Goal: Task Accomplishment & Management: Use online tool/utility

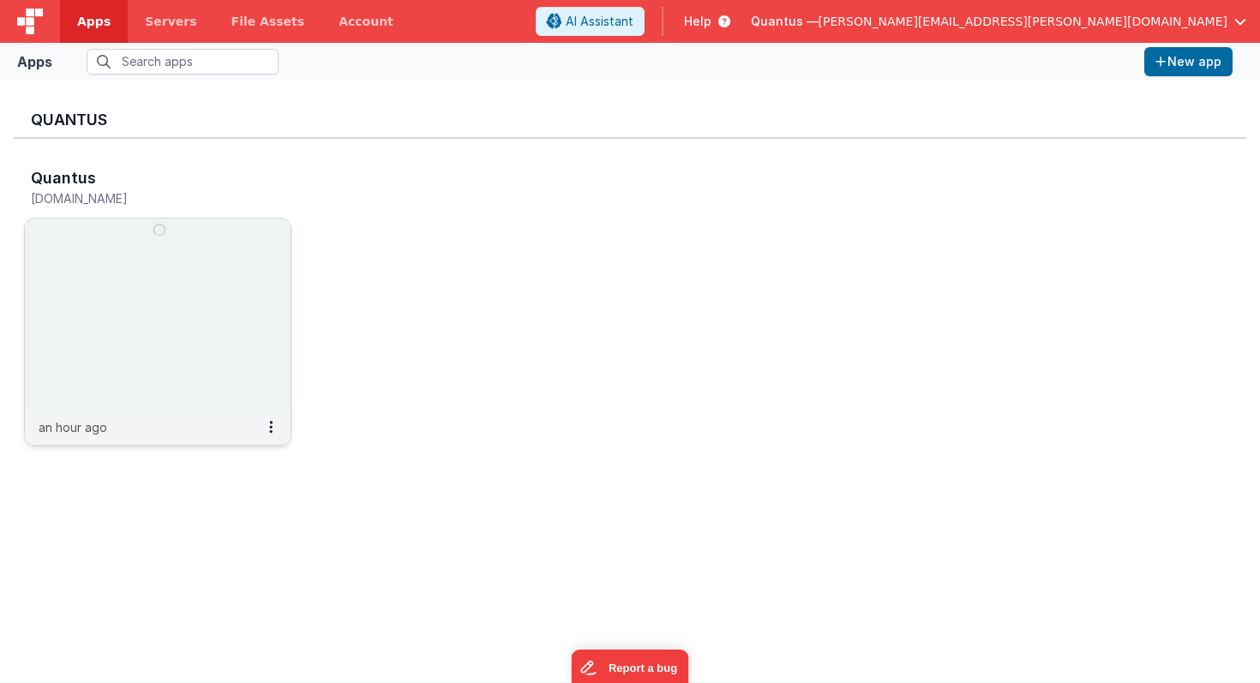
click at [141, 290] on img at bounding box center [158, 314] width 266 height 192
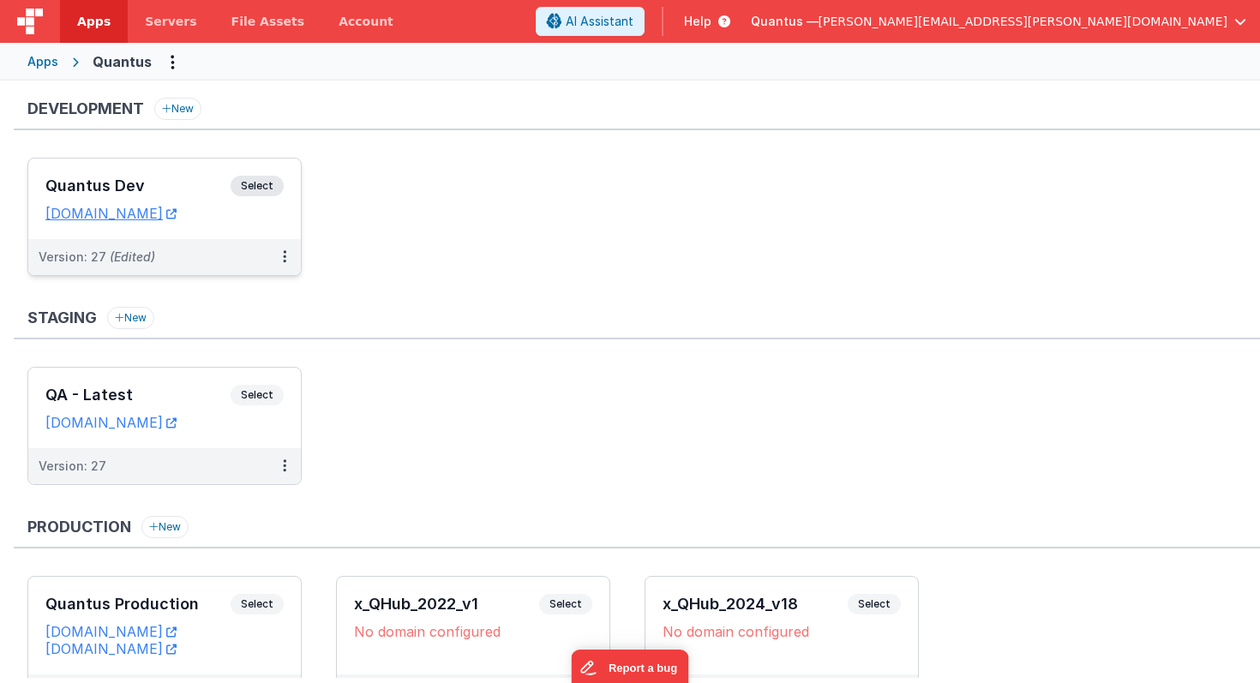
click at [160, 240] on div "Version: 27 (Edited)" at bounding box center [164, 257] width 272 height 36
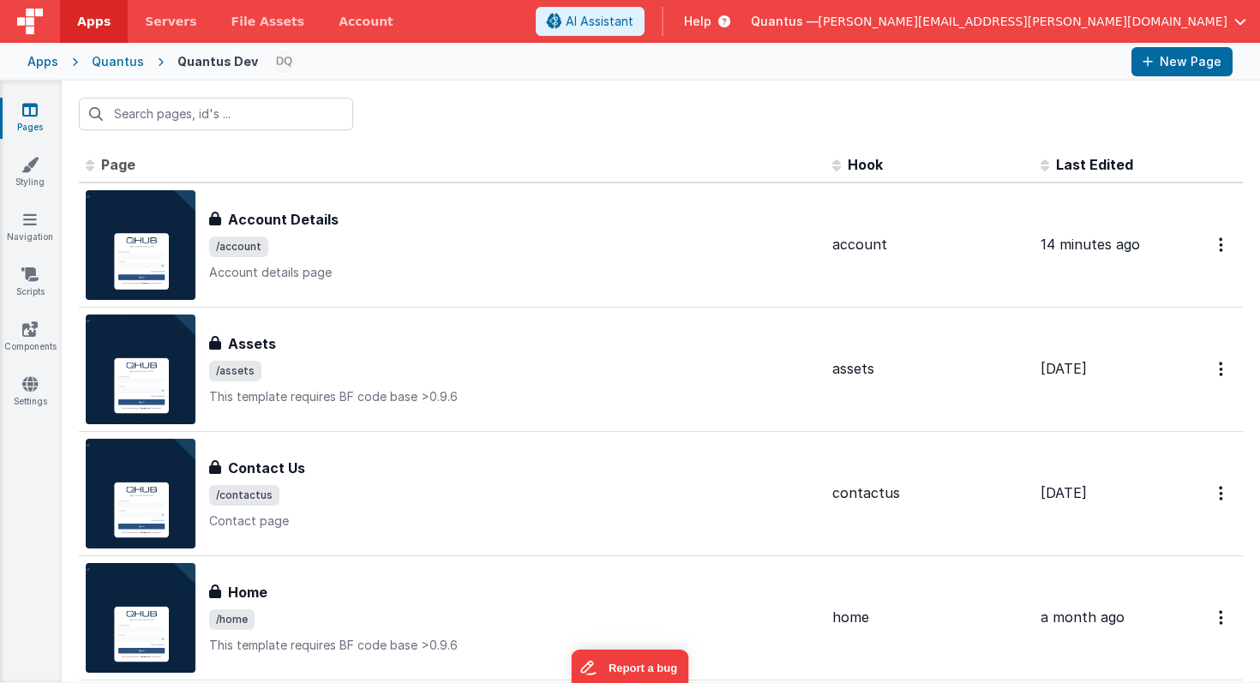
click at [1081, 174] on th "Last Edited" at bounding box center [1101, 165] width 137 height 34
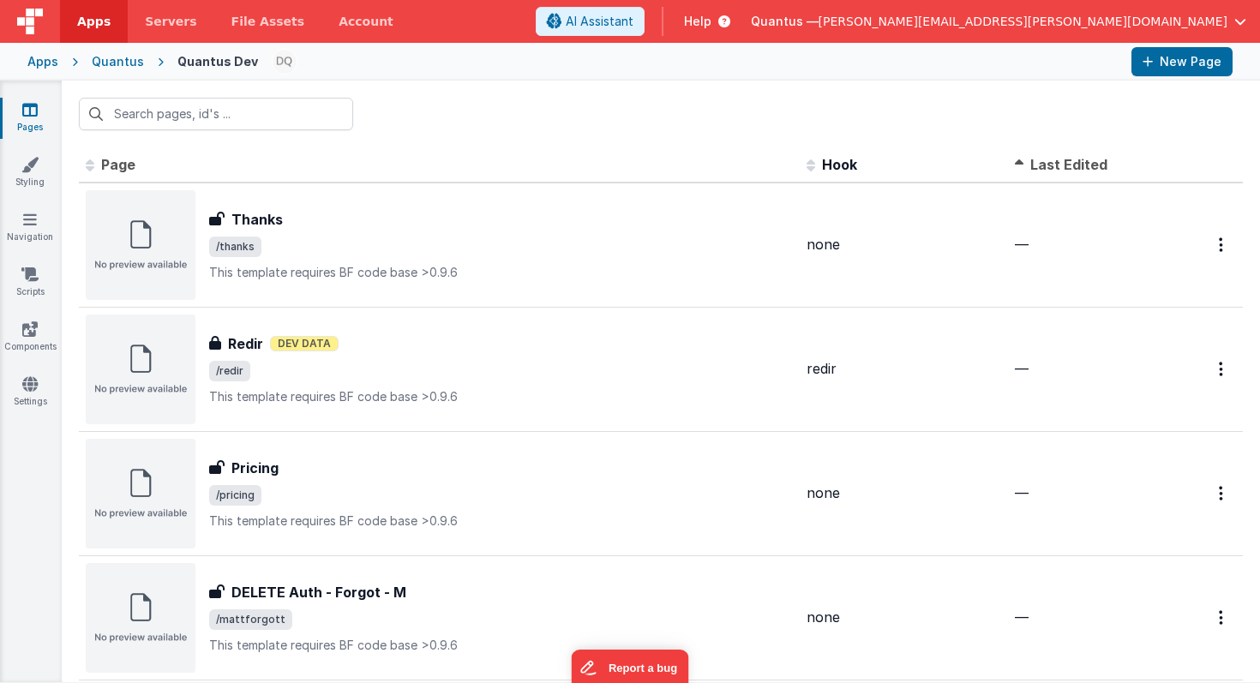
click at [1081, 174] on th "Last Edited" at bounding box center [1076, 165] width 137 height 34
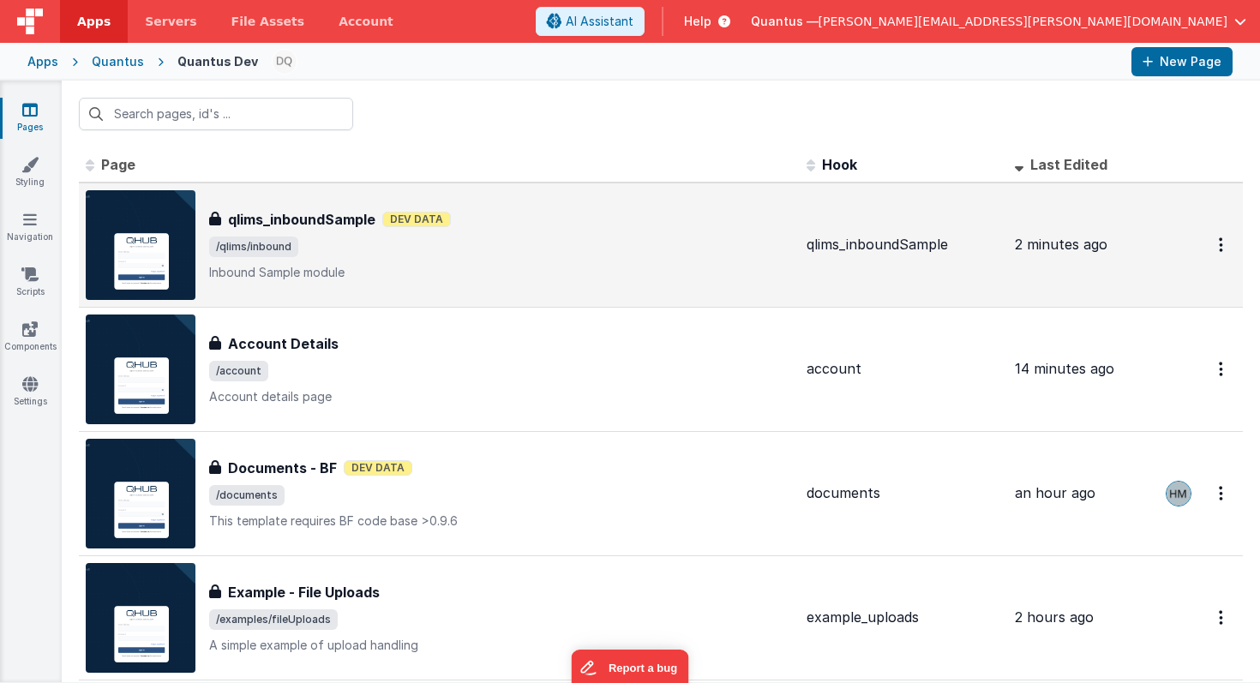
click at [156, 225] on img at bounding box center [141, 245] width 110 height 110
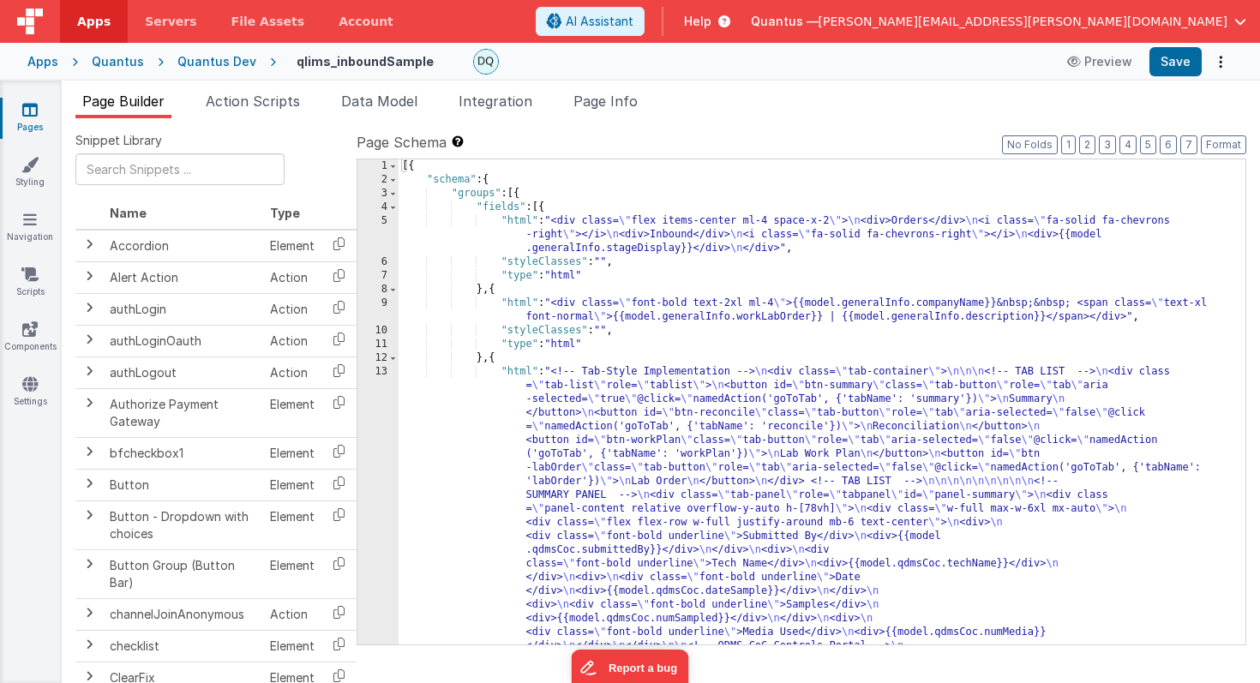
click at [238, 62] on div "Quantus Dev" at bounding box center [216, 61] width 79 height 17
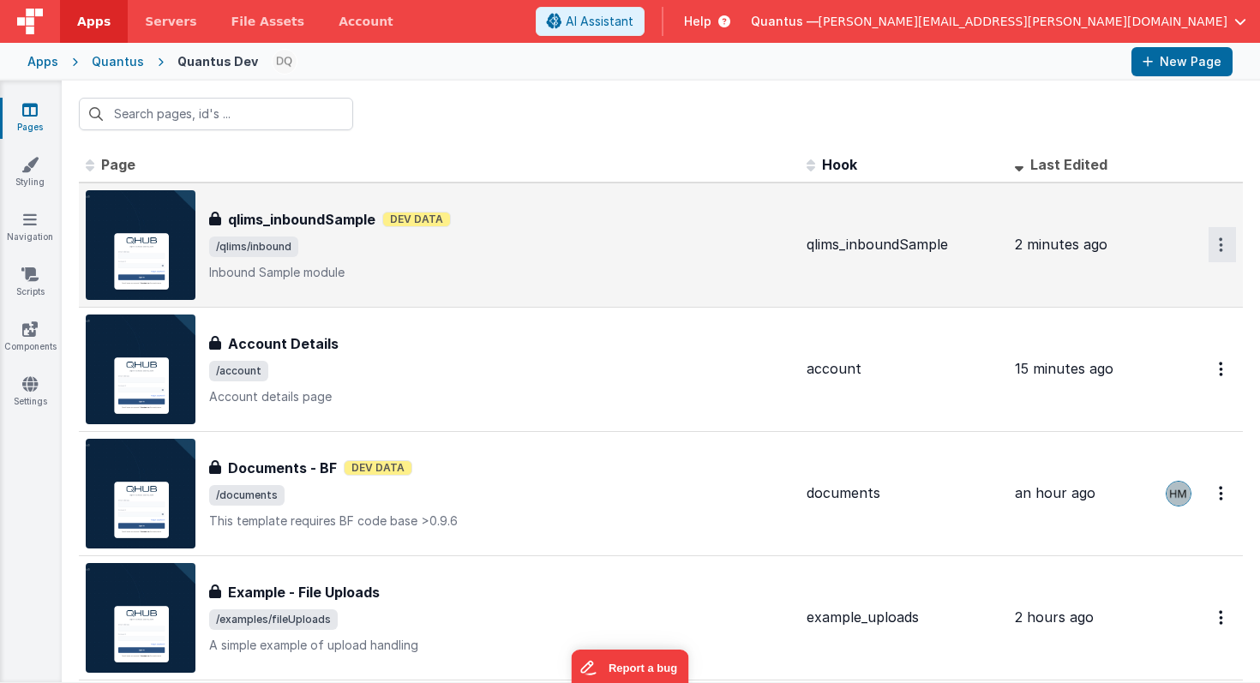
click at [1208, 248] on button "Options" at bounding box center [1221, 244] width 27 height 35
click at [1137, 279] on link "Preview" at bounding box center [1160, 284] width 151 height 31
